Goal: Complete application form

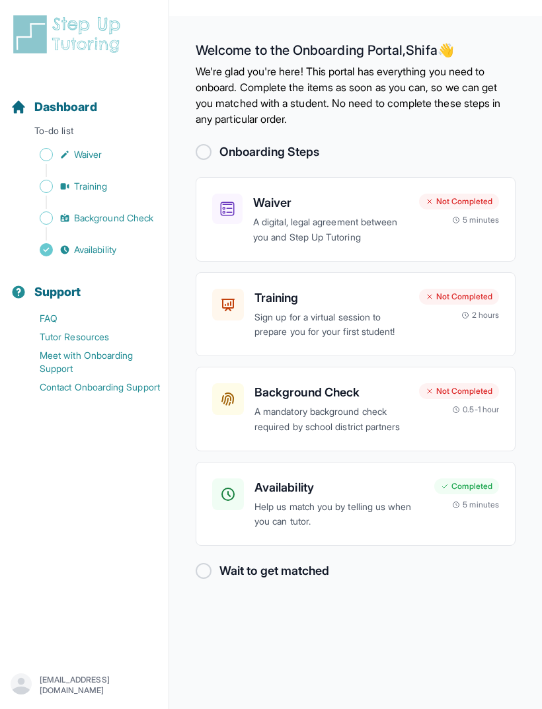
click at [413, 530] on p "Help us match you by telling us when you can tutor." at bounding box center [339, 515] width 169 height 30
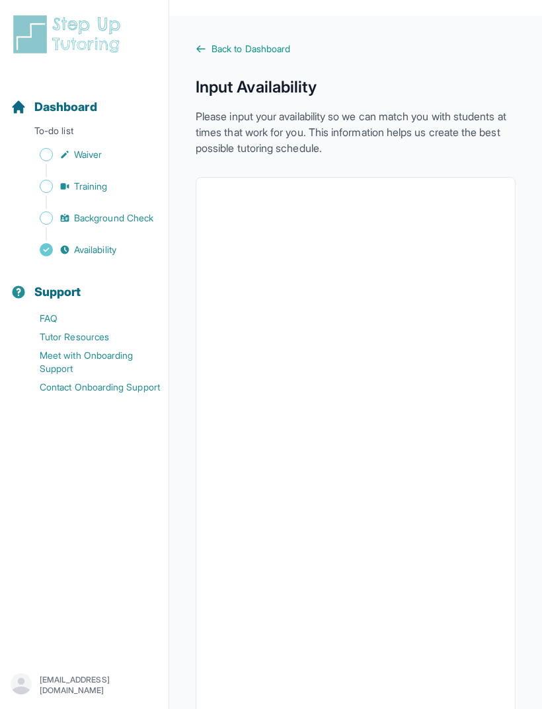
click at [263, 53] on span "Back to Dashboard" at bounding box center [251, 48] width 79 height 13
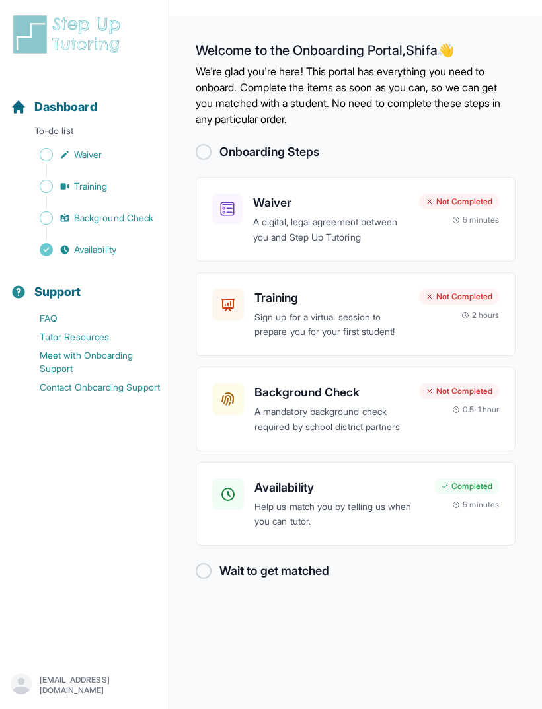
click at [403, 497] on h3 "Availability" at bounding box center [339, 488] width 169 height 19
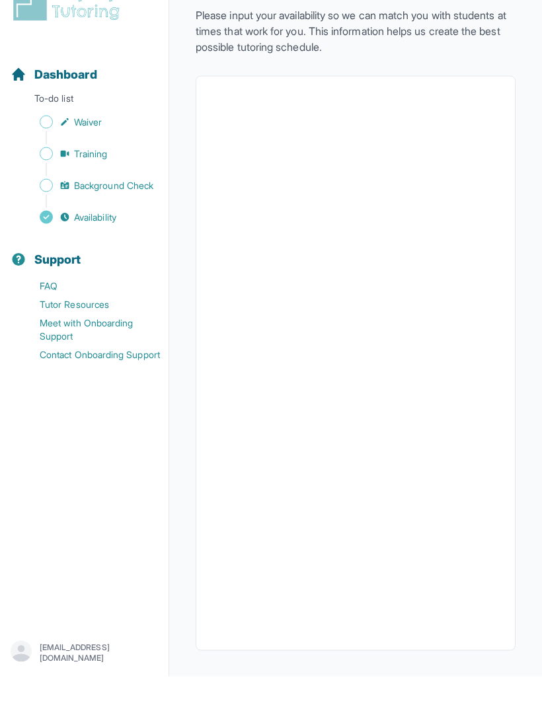
scroll to position [69, 0]
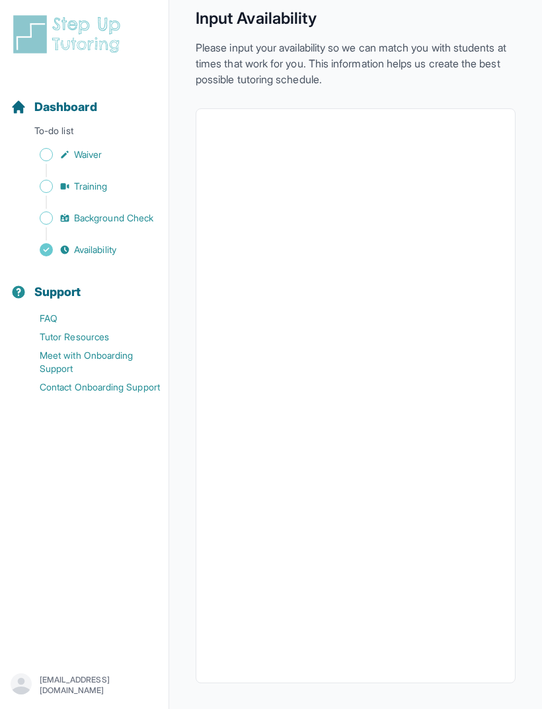
click at [89, 216] on span "Background Check" at bounding box center [113, 218] width 79 height 13
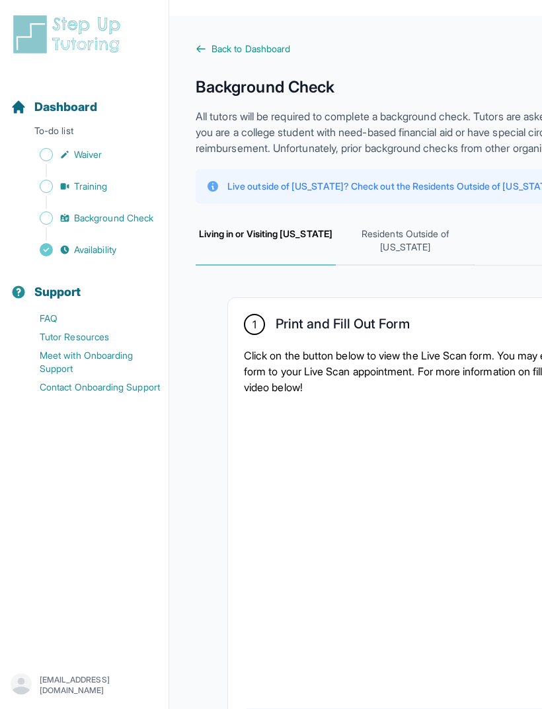
scroll to position [4, 0]
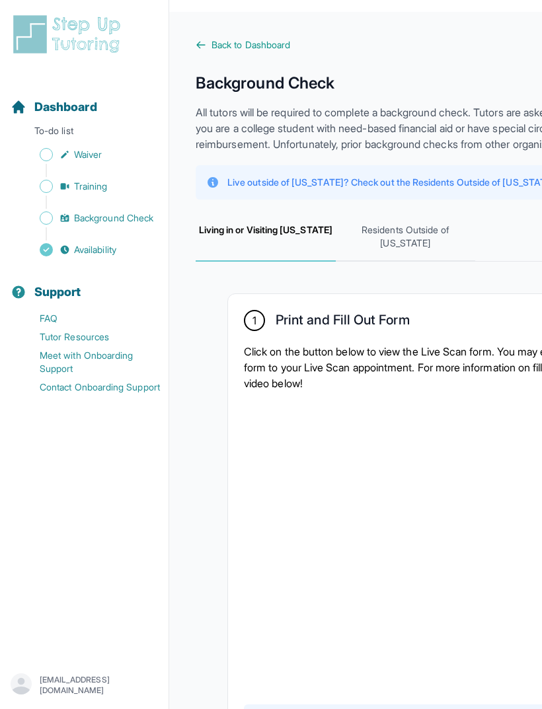
click at [86, 159] on span "Waiver" at bounding box center [88, 154] width 28 height 13
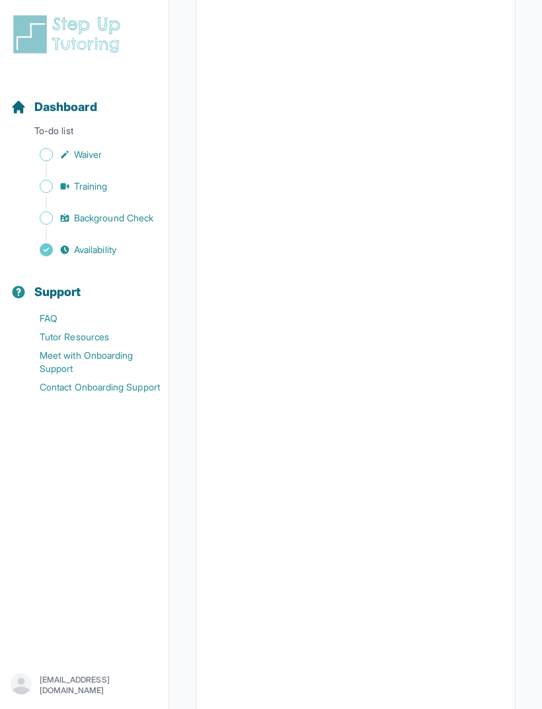
scroll to position [1568, 0]
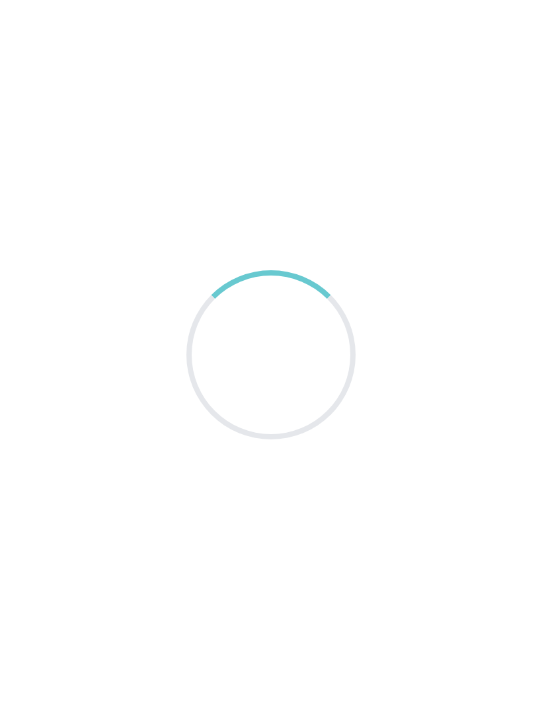
scroll to position [42, 0]
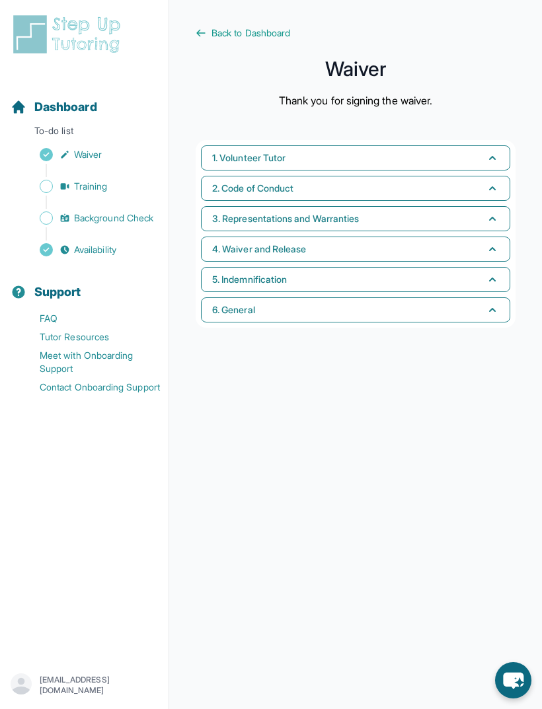
click at [76, 179] on link "Training" at bounding box center [90, 186] width 158 height 19
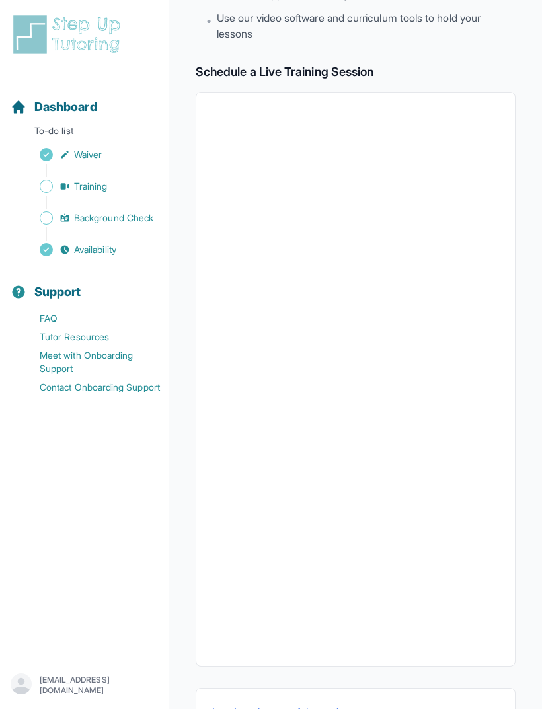
scroll to position [224, 0]
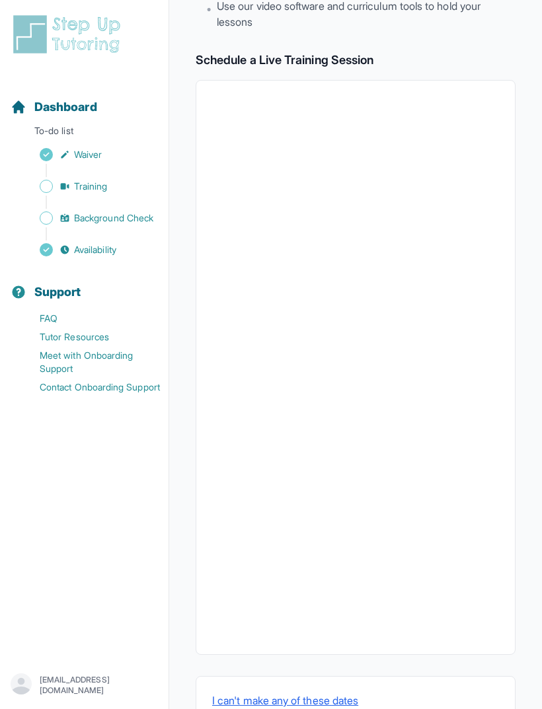
click at [524, 481] on main "Back to Dashboard Training Join fellow tutors and an expert trainer for an inte…" at bounding box center [355, 272] width 373 height 960
click at [80, 225] on link "Background Check" at bounding box center [90, 218] width 158 height 19
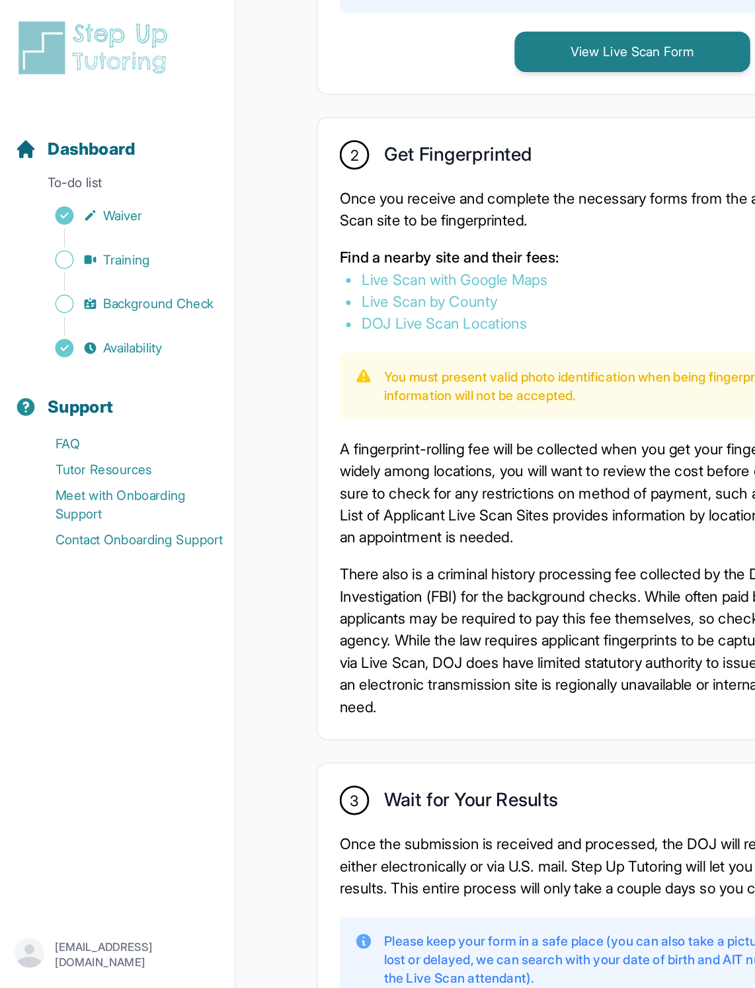
scroll to position [604, 0]
